Goal: Navigation & Orientation: Understand site structure

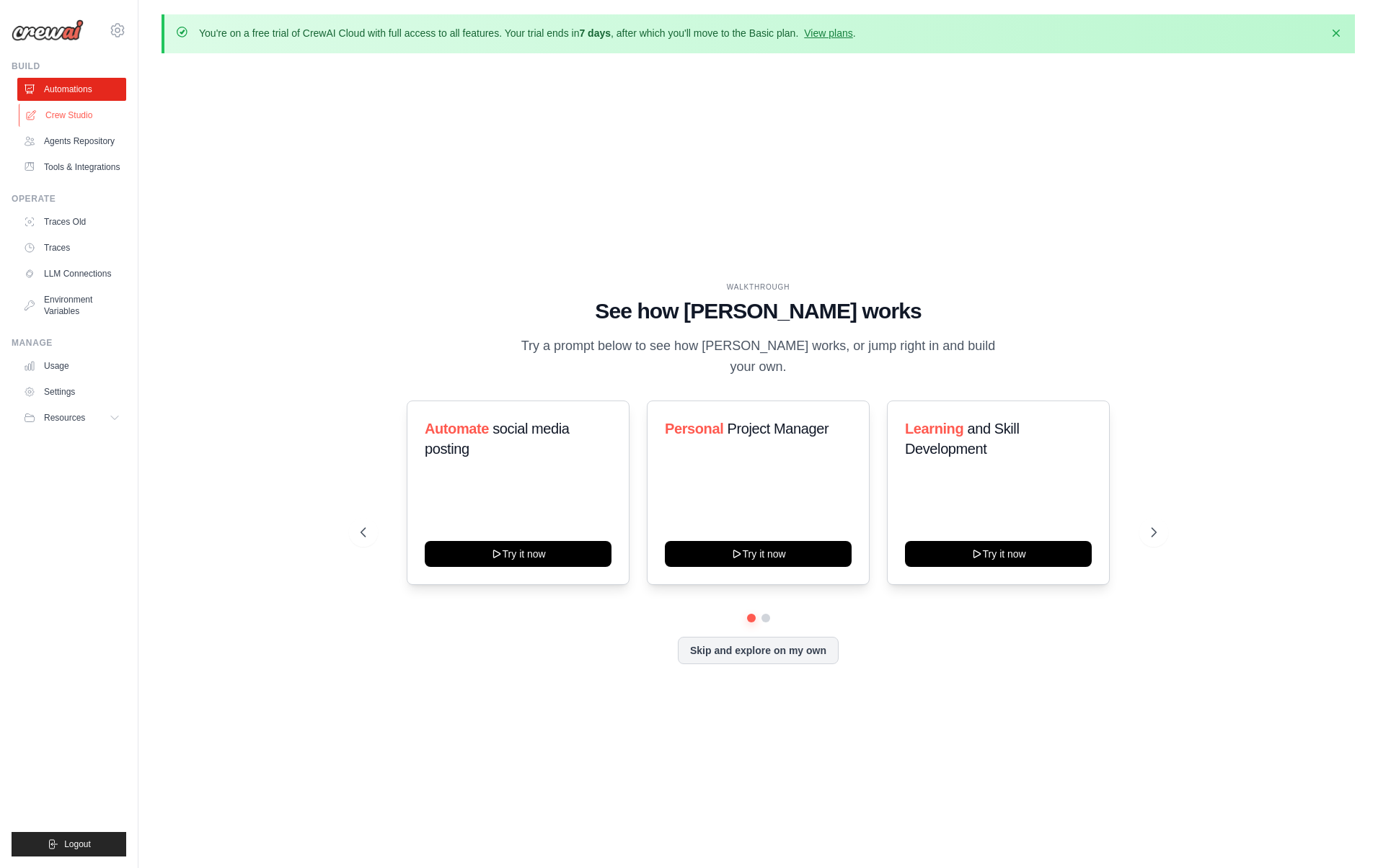
click at [57, 114] on link "Crew Studio" at bounding box center [73, 115] width 109 height 23
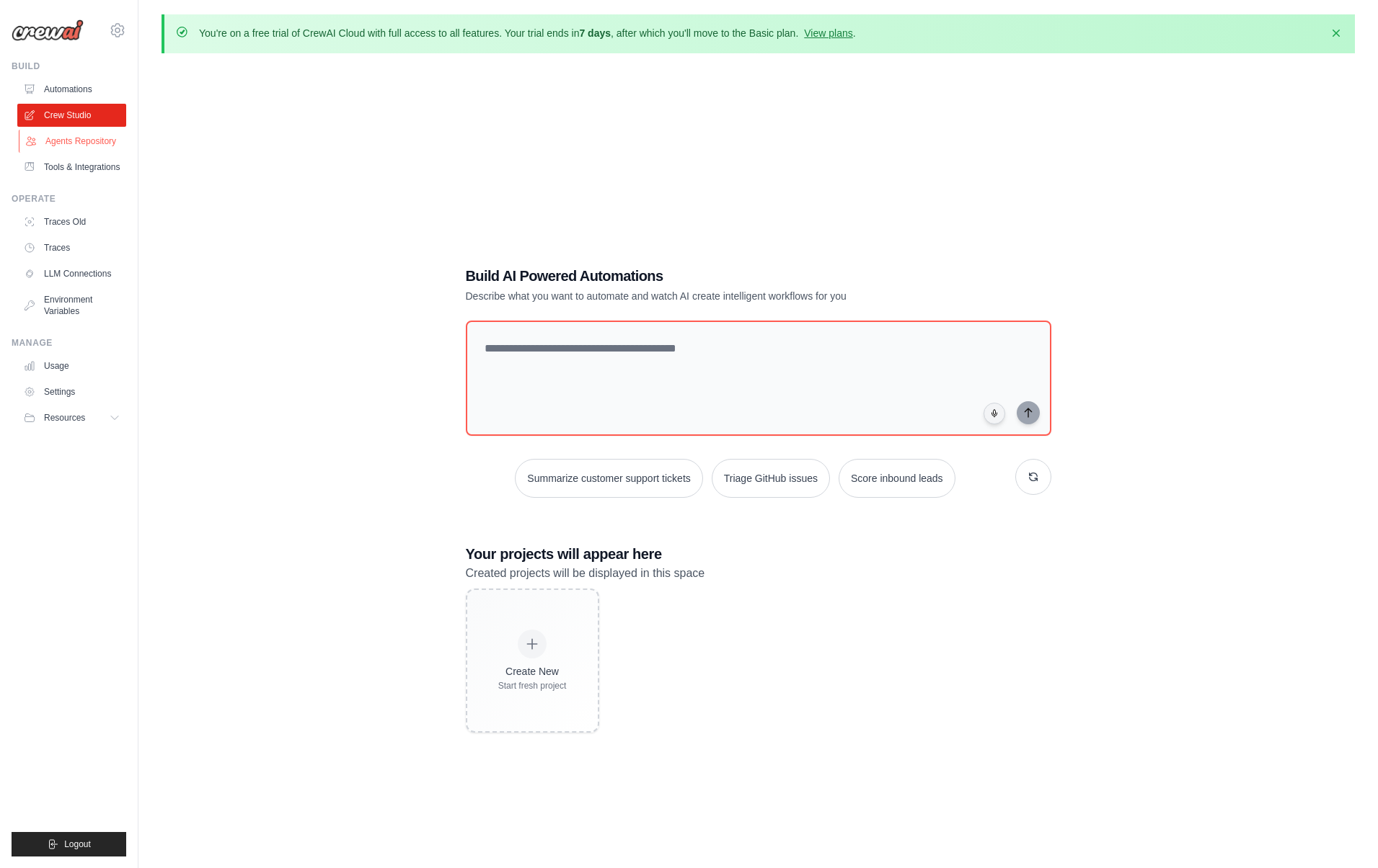
click at [58, 147] on link "Agents Repository" at bounding box center [73, 141] width 109 height 23
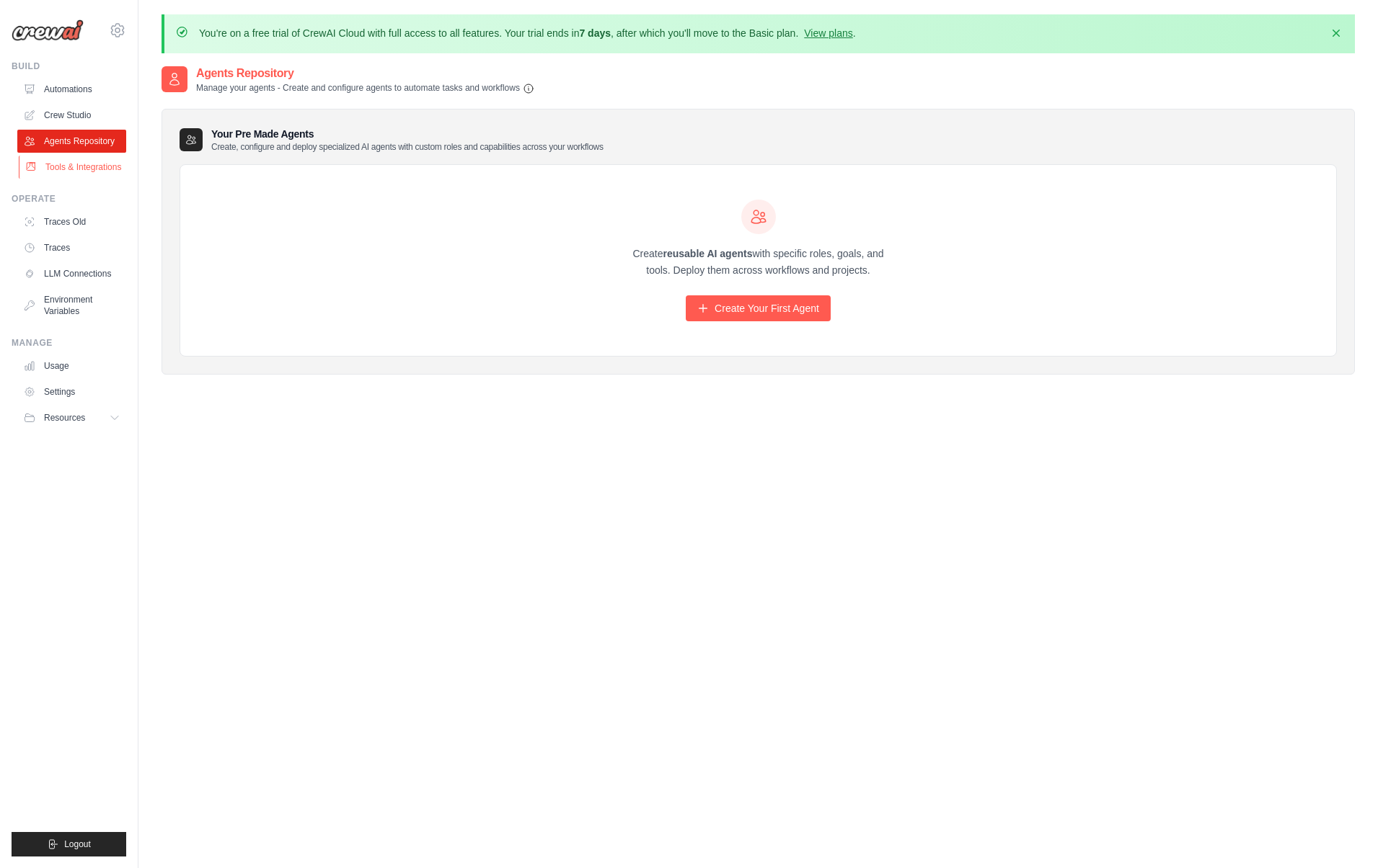
click at [58, 167] on link "Tools & Integrations" at bounding box center [73, 167] width 109 height 23
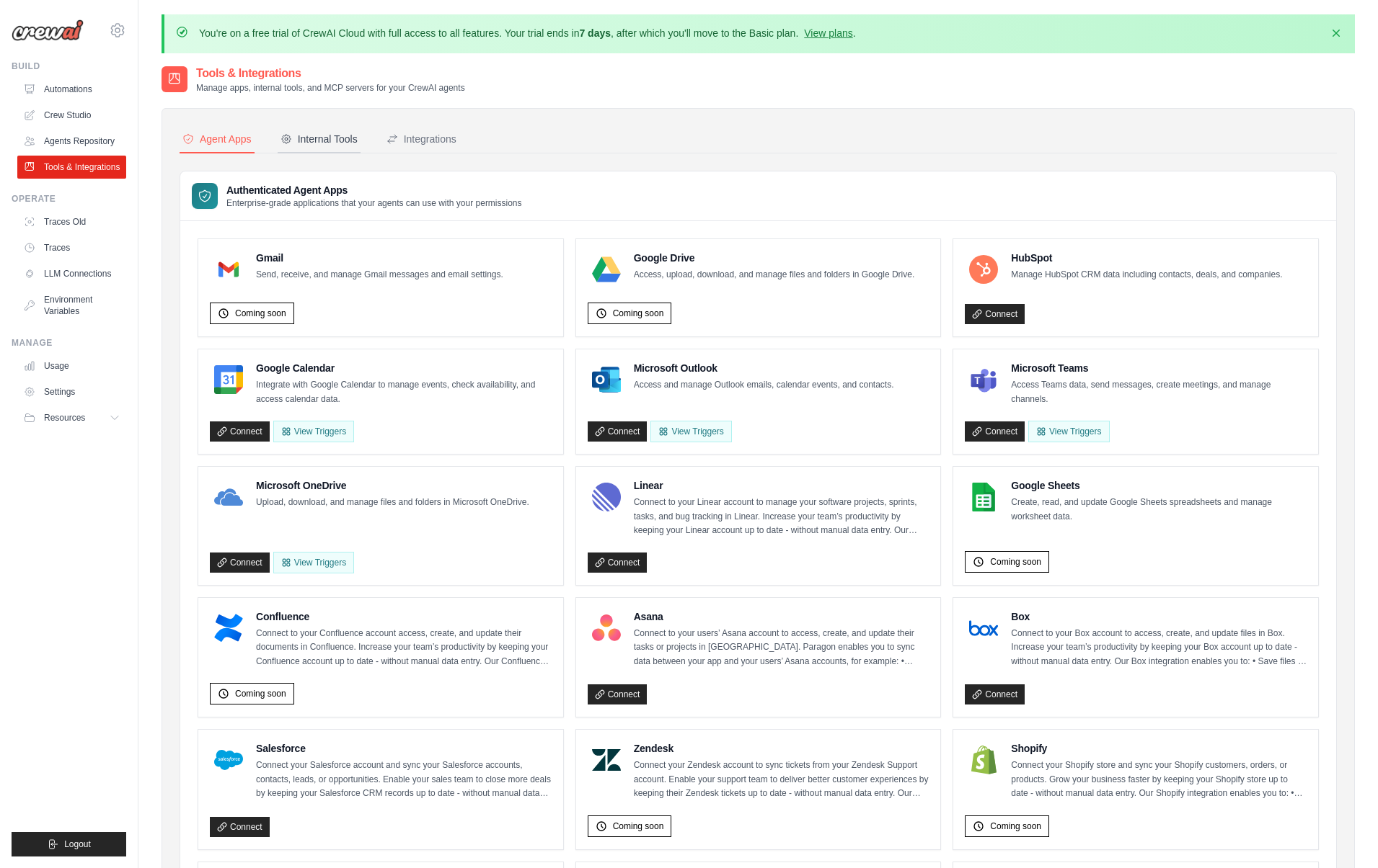
click at [316, 139] on div "Internal Tools" at bounding box center [319, 139] width 77 height 14
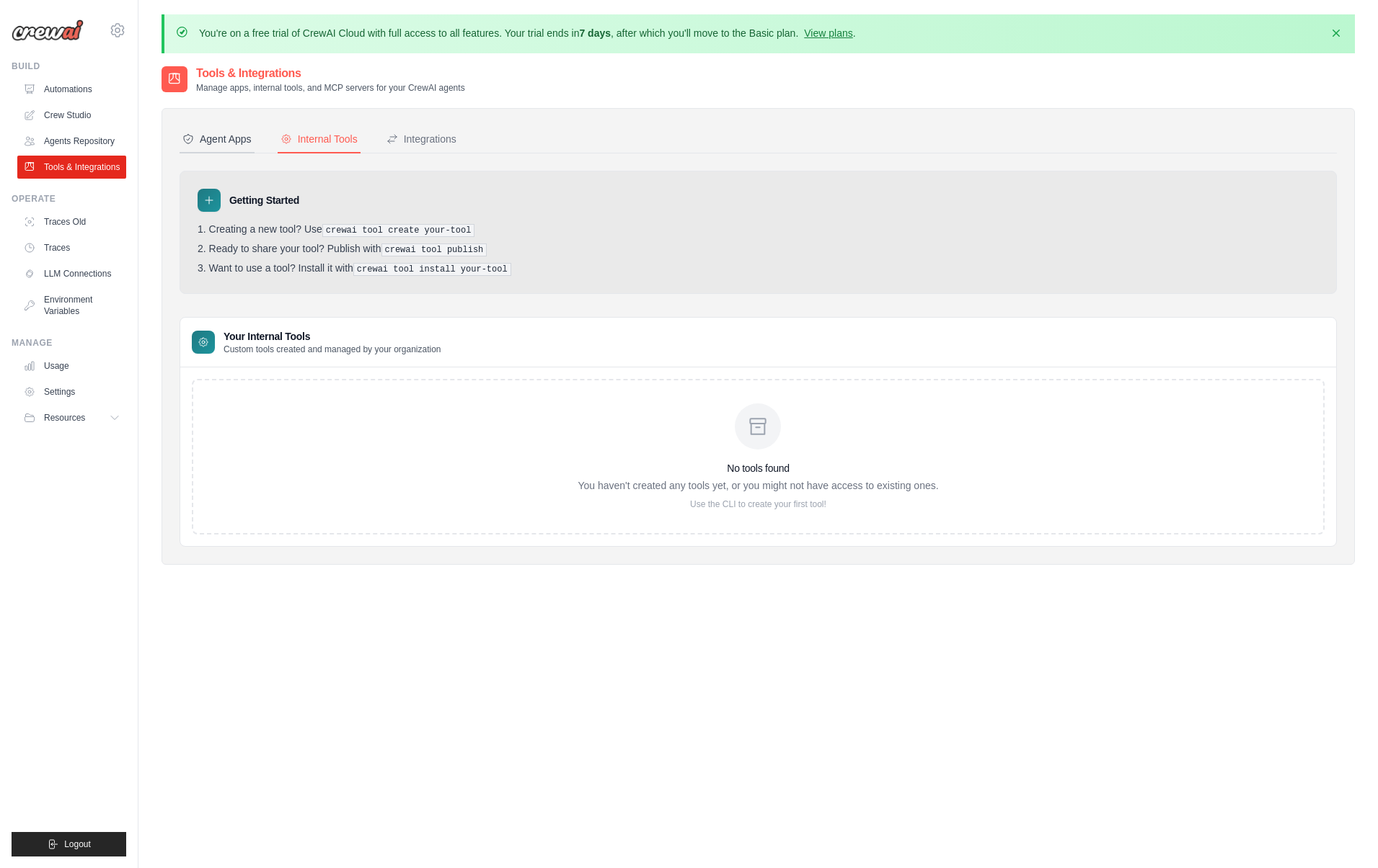
click at [224, 143] on div "Agent Apps" at bounding box center [217, 139] width 69 height 14
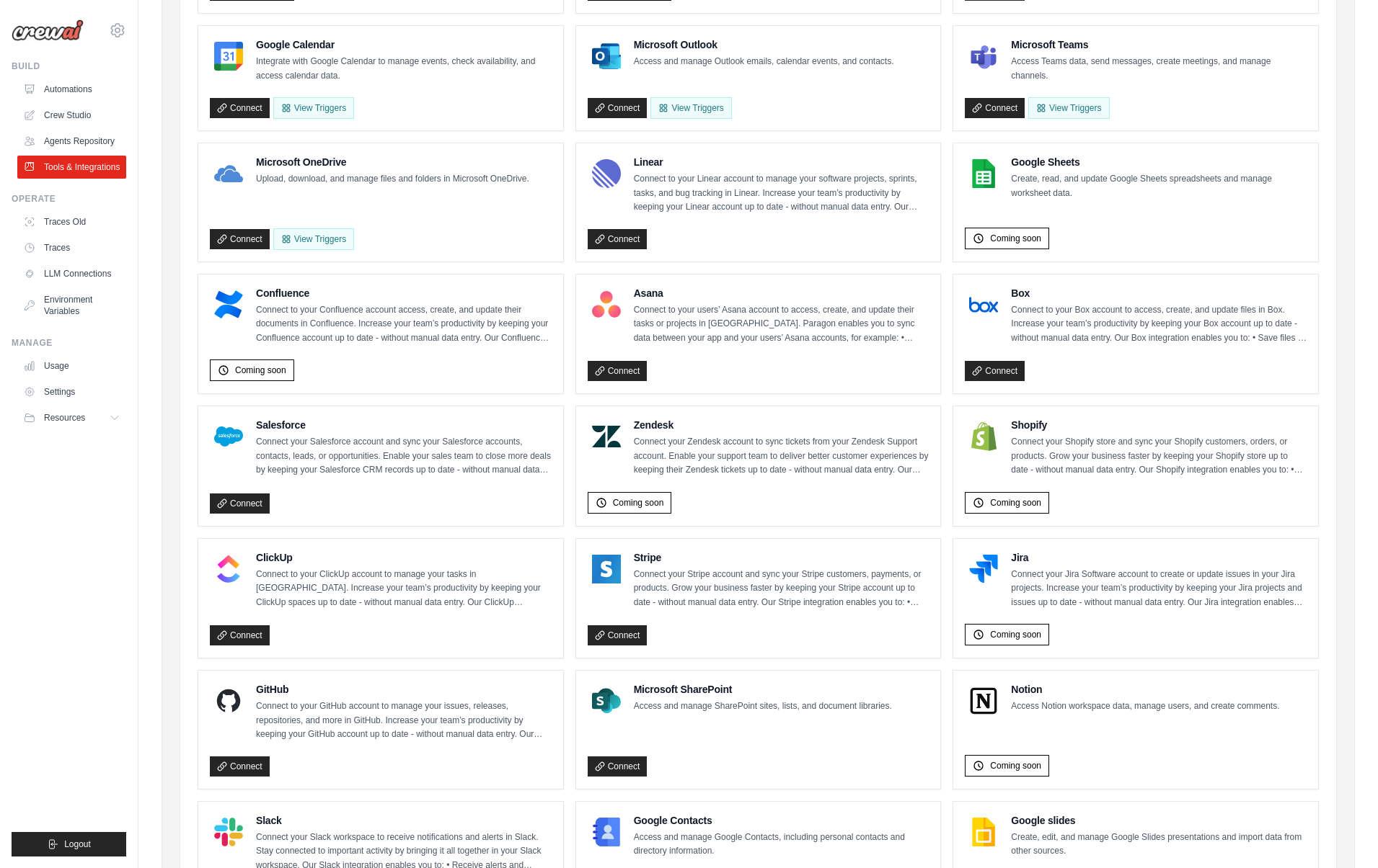
scroll to position [402, 0]
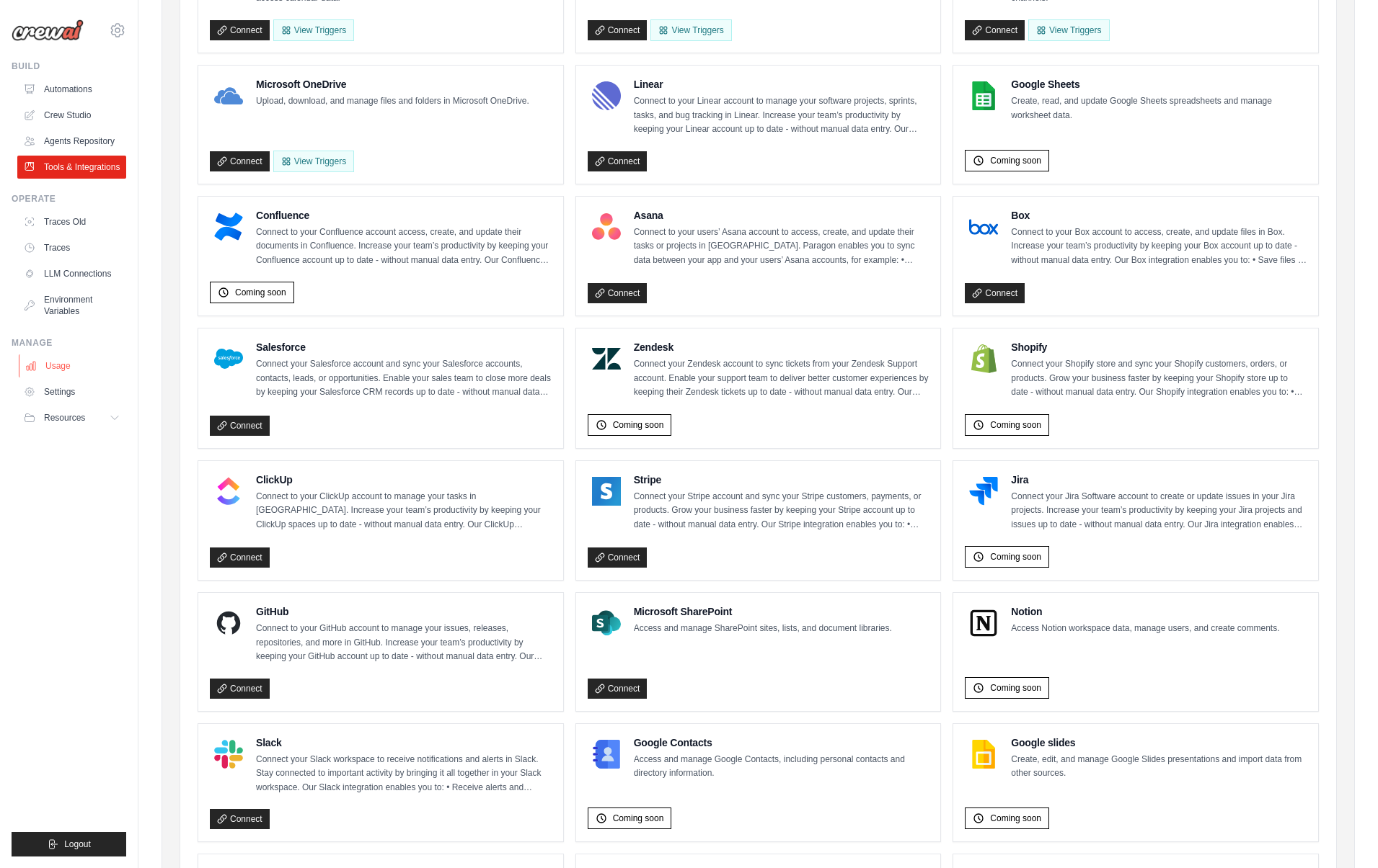
click at [51, 364] on link "Usage" at bounding box center [73, 366] width 109 height 23
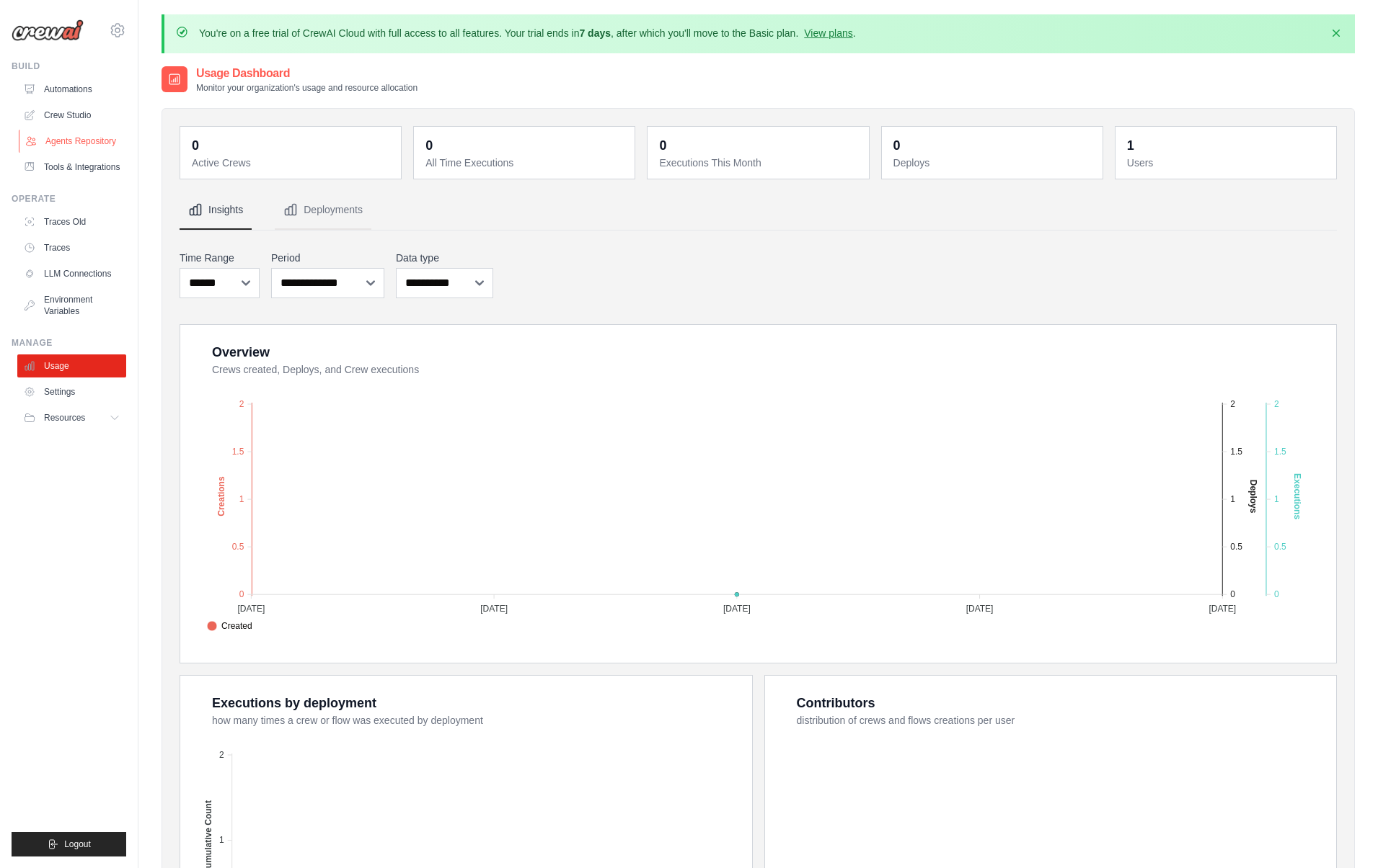
click at [68, 140] on link "Agents Repository" at bounding box center [73, 141] width 109 height 23
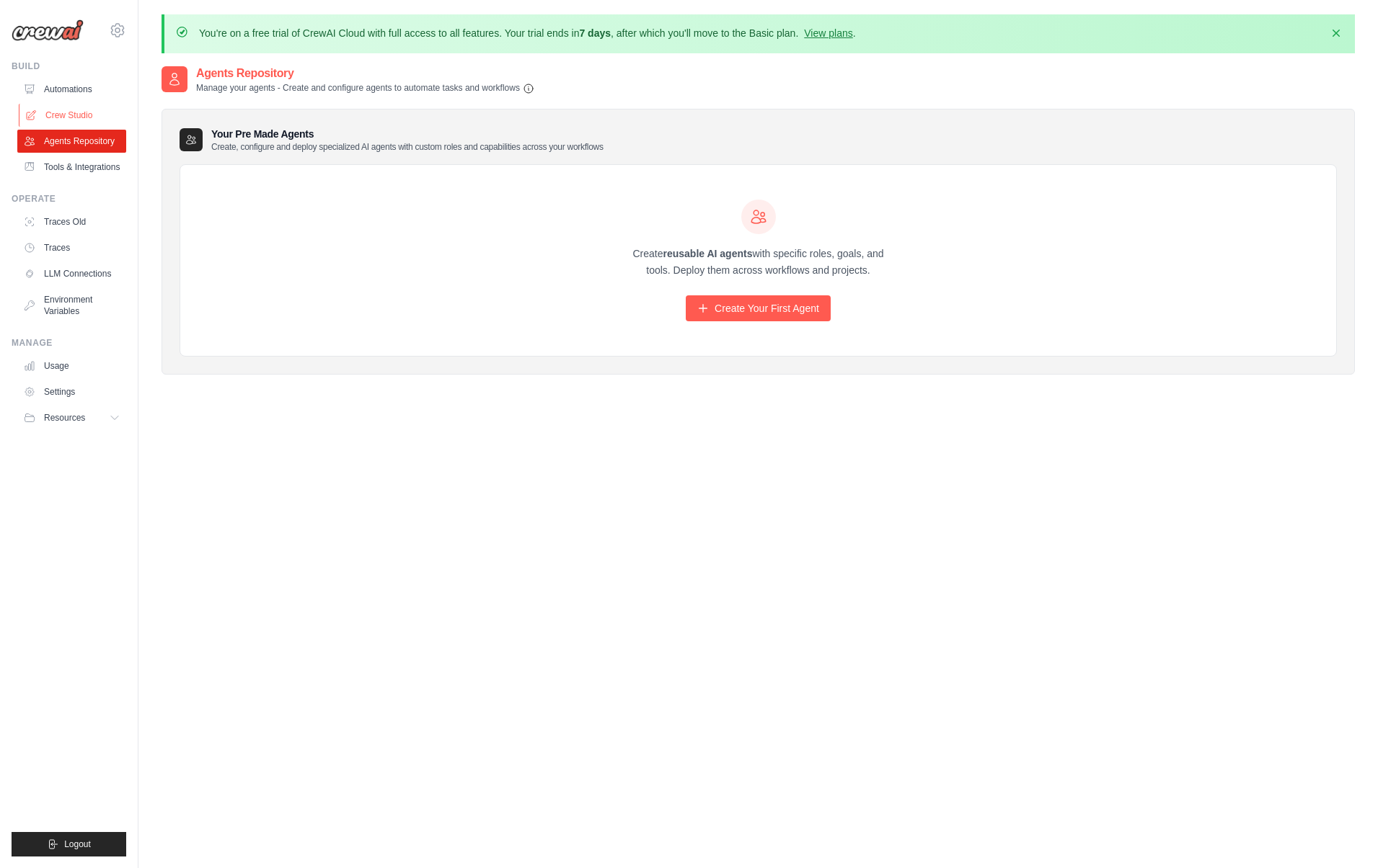
click at [58, 110] on link "Crew Studio" at bounding box center [73, 115] width 109 height 23
